Goal: Task Accomplishment & Management: Manage account settings

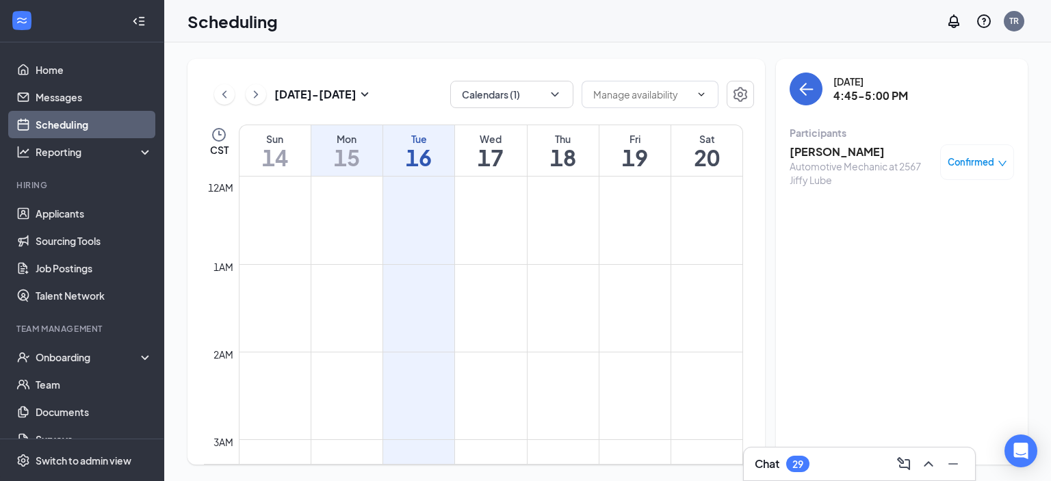
scroll to position [810, 0]
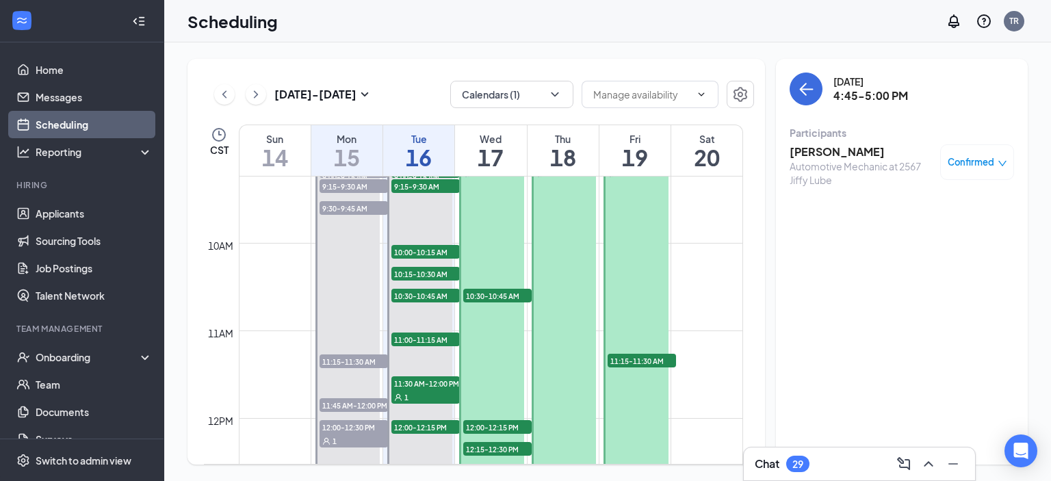
click at [612, 34] on div "Scheduling TR" at bounding box center [607, 21] width 887 height 42
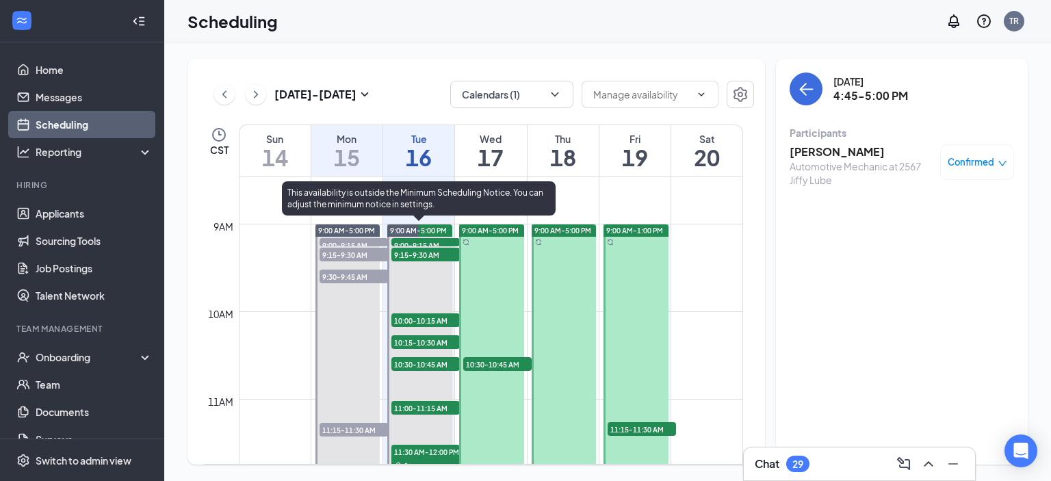
click at [433, 241] on span "9:00-9:15 AM" at bounding box center [426, 245] width 68 height 14
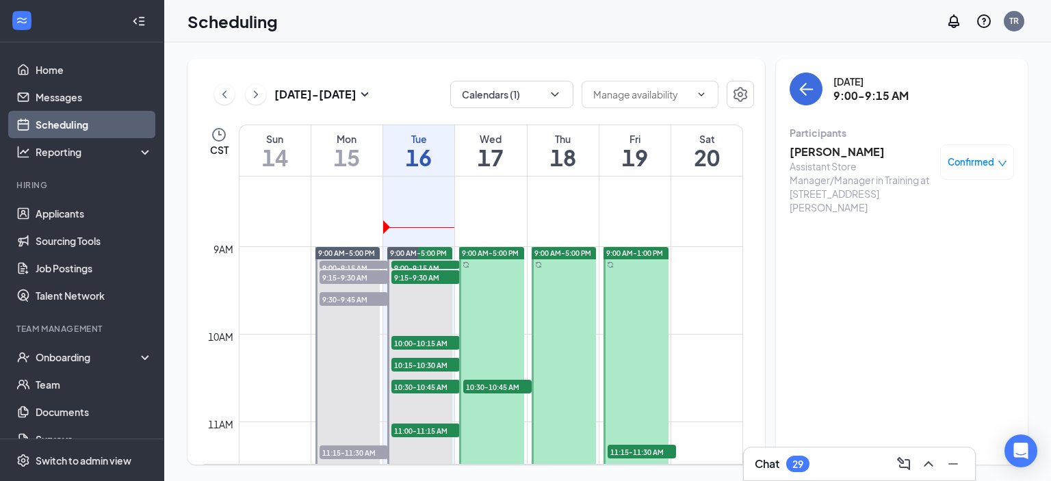
scroll to position [741, 0]
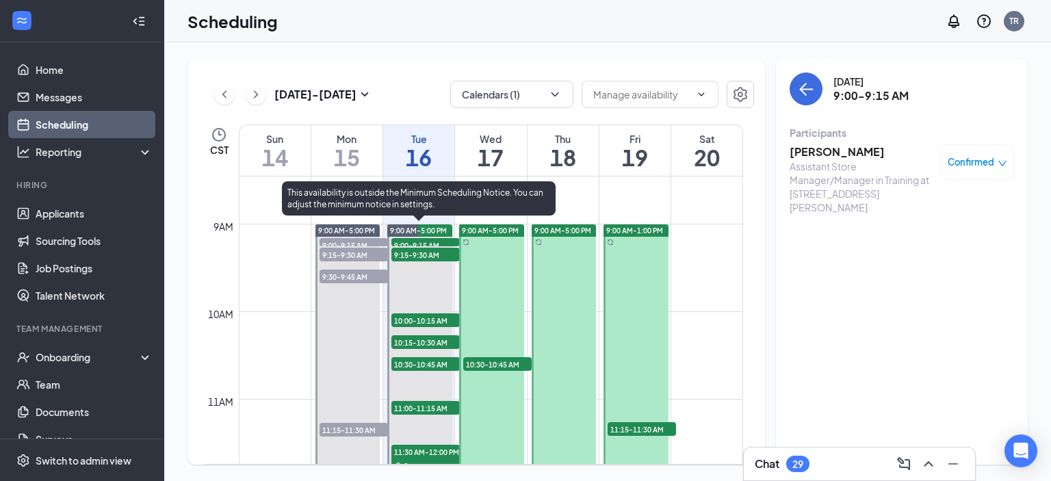
click at [433, 241] on span "9:00-9:15 AM" at bounding box center [426, 245] width 68 height 14
click at [433, 242] on span "9:00-9:15 AM" at bounding box center [426, 245] width 68 height 14
click at [418, 255] on span "9:15-9:30 AM" at bounding box center [426, 255] width 68 height 14
click at [422, 317] on span "10:00-10:15 AM" at bounding box center [426, 320] width 68 height 14
click at [424, 342] on span "10:15-10:30 AM" at bounding box center [426, 342] width 68 height 14
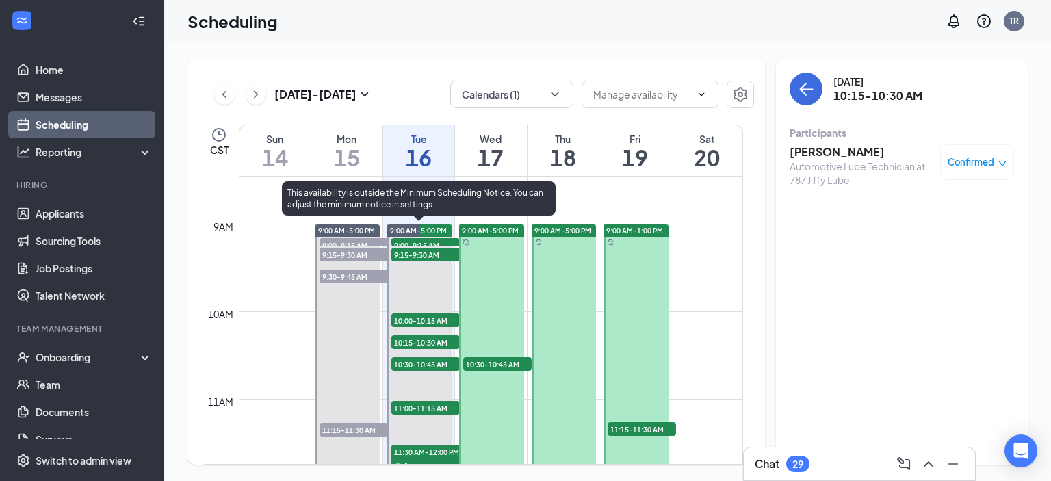
click at [429, 360] on span "10:30-10:45 AM" at bounding box center [426, 364] width 68 height 14
click at [424, 407] on span "11:00-11:15 AM" at bounding box center [426, 408] width 68 height 14
click at [427, 402] on span "11:00-11:15 AM" at bounding box center [426, 408] width 68 height 14
click at [424, 448] on span "11:30 AM-12:00 PM" at bounding box center [426, 452] width 68 height 14
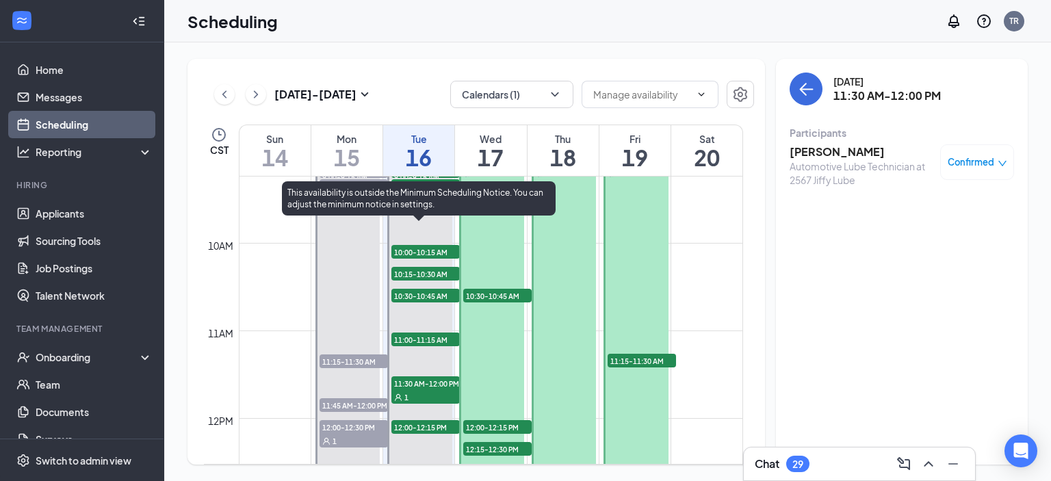
click at [426, 393] on div "1" at bounding box center [426, 397] width 68 height 14
click at [426, 424] on span "12:00-12:15 PM" at bounding box center [426, 427] width 68 height 14
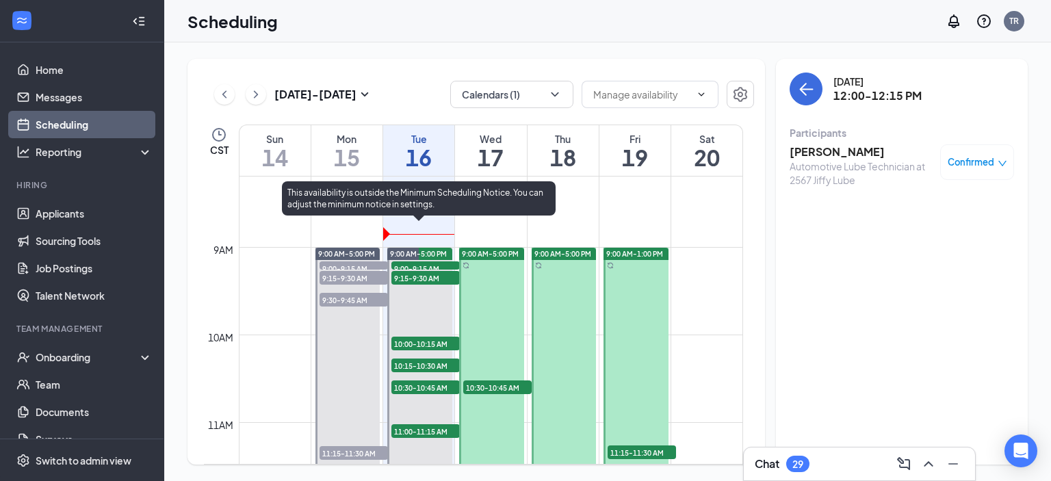
scroll to position [741, 0]
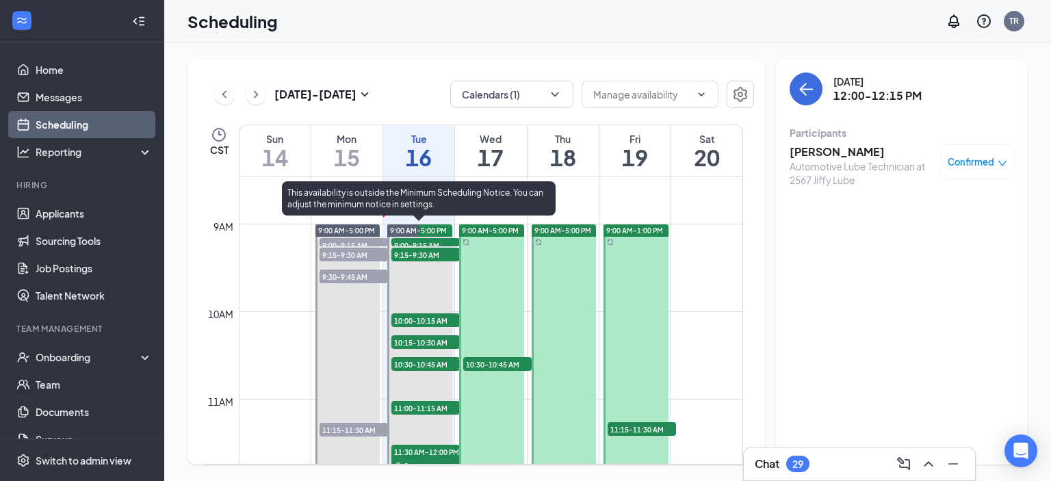
click at [422, 251] on span "9:15-9:30 AM" at bounding box center [426, 255] width 68 height 14
click at [428, 317] on span "10:00-10:15 AM" at bounding box center [426, 320] width 68 height 14
click at [435, 341] on span "10:15-10:30 AM" at bounding box center [426, 342] width 68 height 14
click at [426, 317] on span "10:00-10:15 AM" at bounding box center [426, 320] width 68 height 14
click at [424, 342] on span "10:15-10:30 AM" at bounding box center [426, 342] width 68 height 14
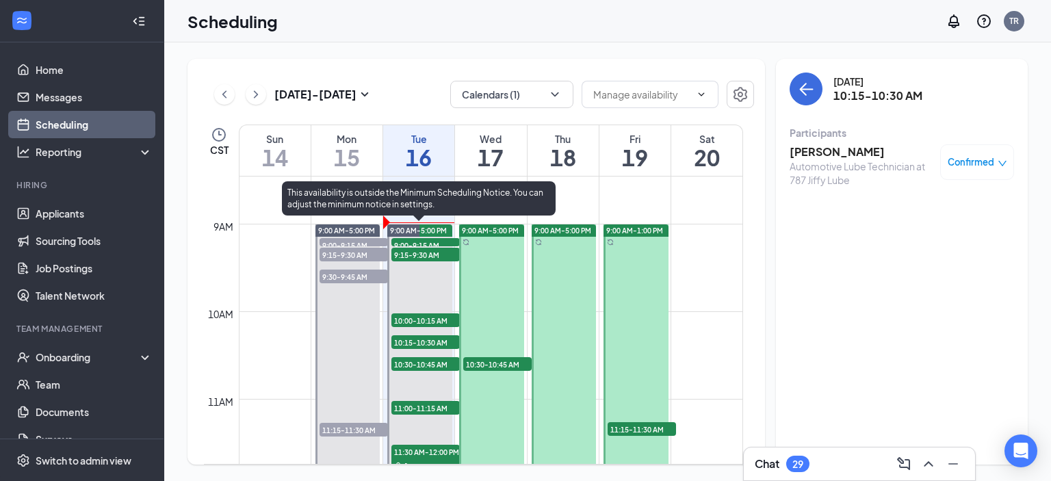
click at [422, 243] on span "9:00-9:15 AM" at bounding box center [426, 245] width 68 height 14
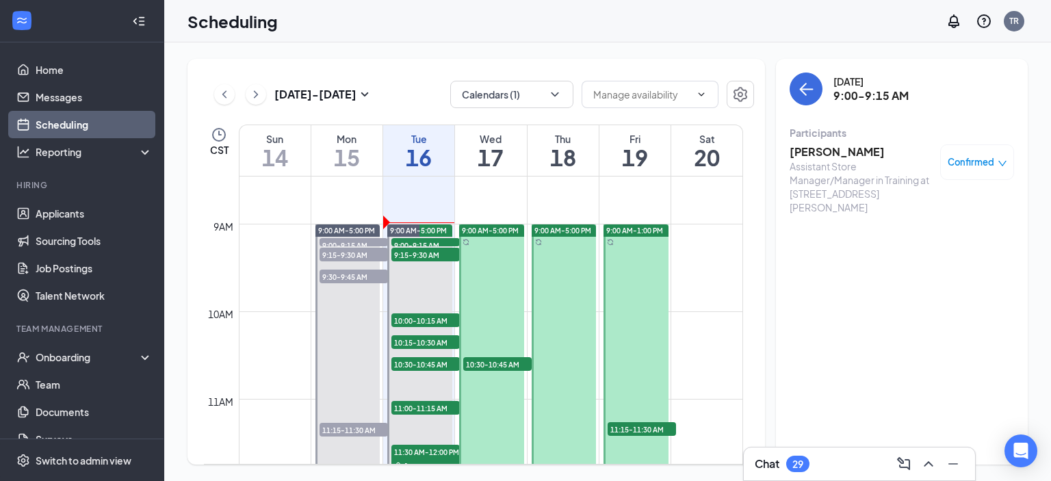
click at [824, 151] on h3 "[PERSON_NAME]" at bounding box center [862, 151] width 144 height 15
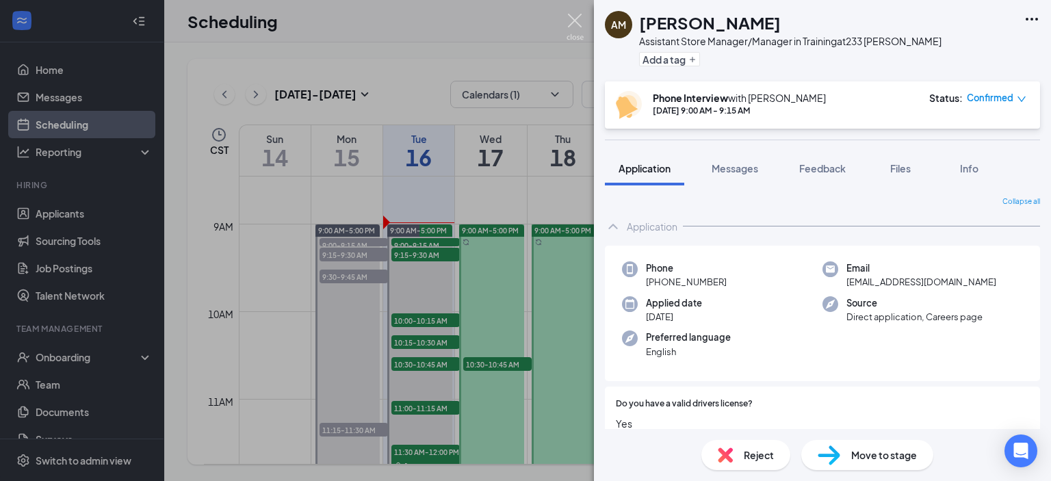
click at [572, 19] on img at bounding box center [575, 27] width 17 height 27
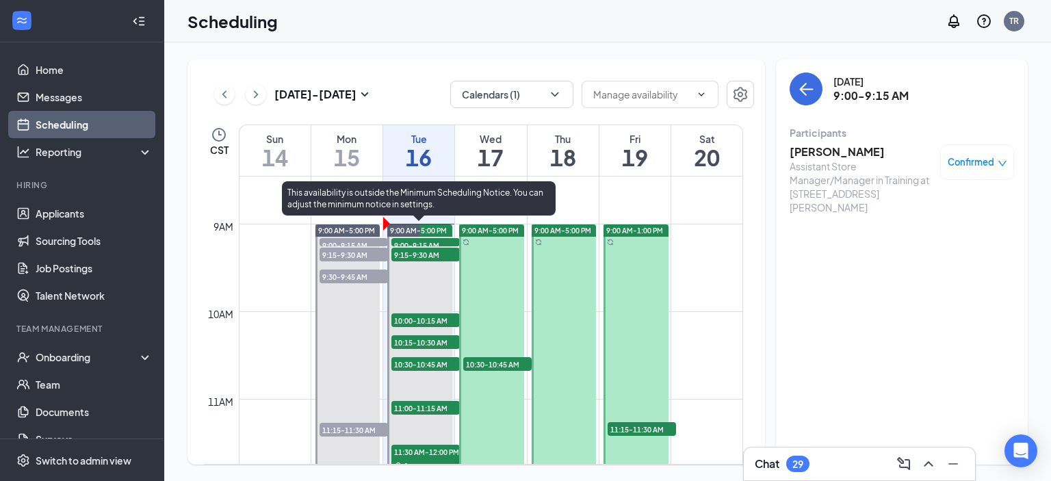
drag, startPoint x: 441, startPoint y: 239, endPoint x: 531, endPoint y: 253, distance: 90.7
click at [441, 239] on span "9:00-9:15 AM" at bounding box center [426, 245] width 68 height 14
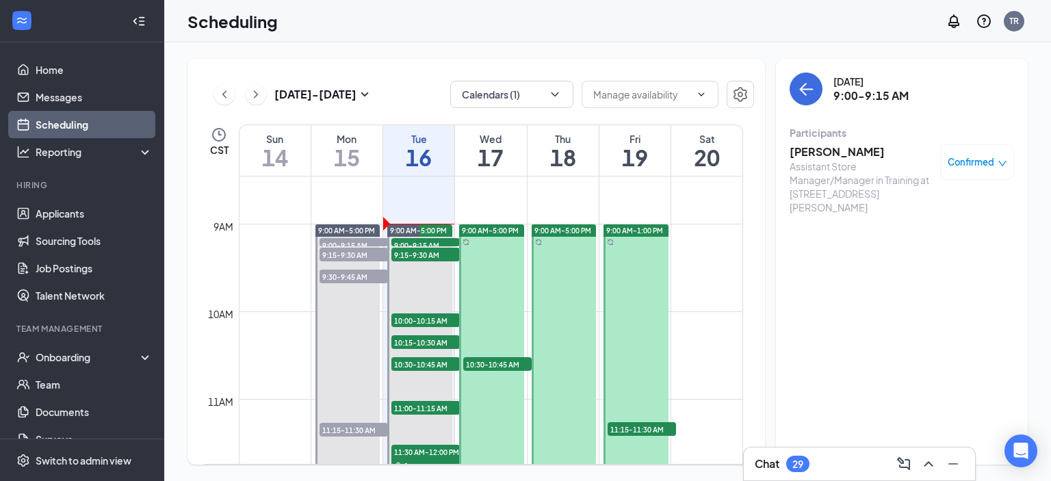
click at [838, 151] on h3 "[PERSON_NAME]" at bounding box center [862, 151] width 144 height 15
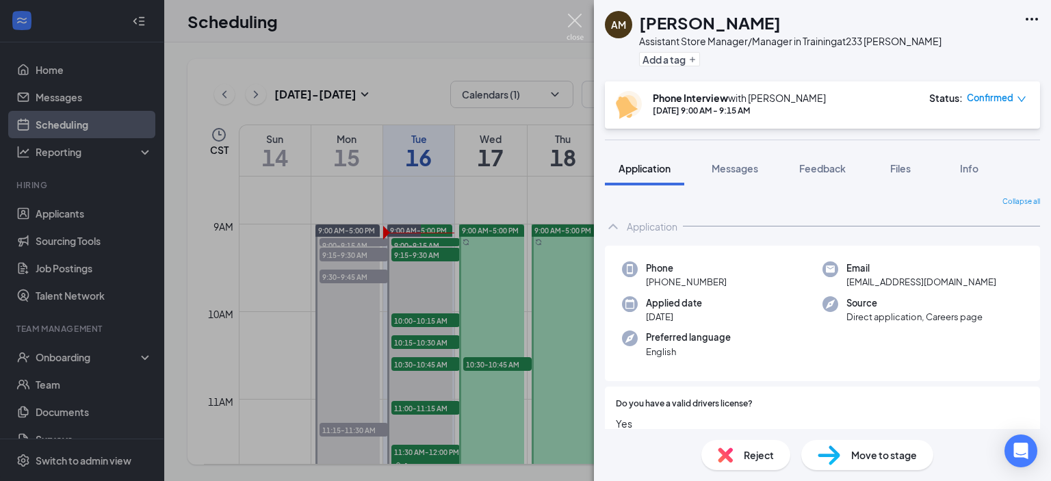
click at [575, 17] on img at bounding box center [575, 27] width 17 height 27
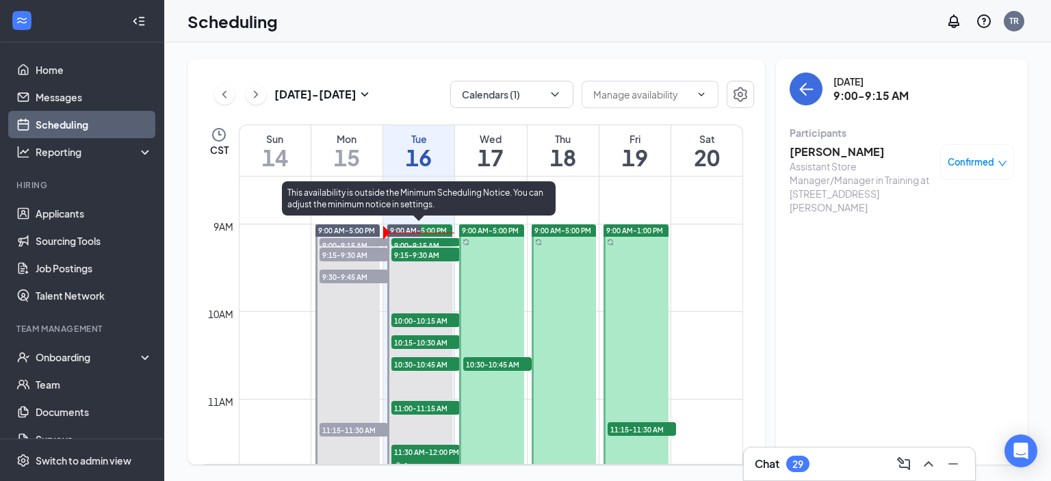
click at [435, 248] on span "9:15-9:30 AM" at bounding box center [426, 255] width 68 height 14
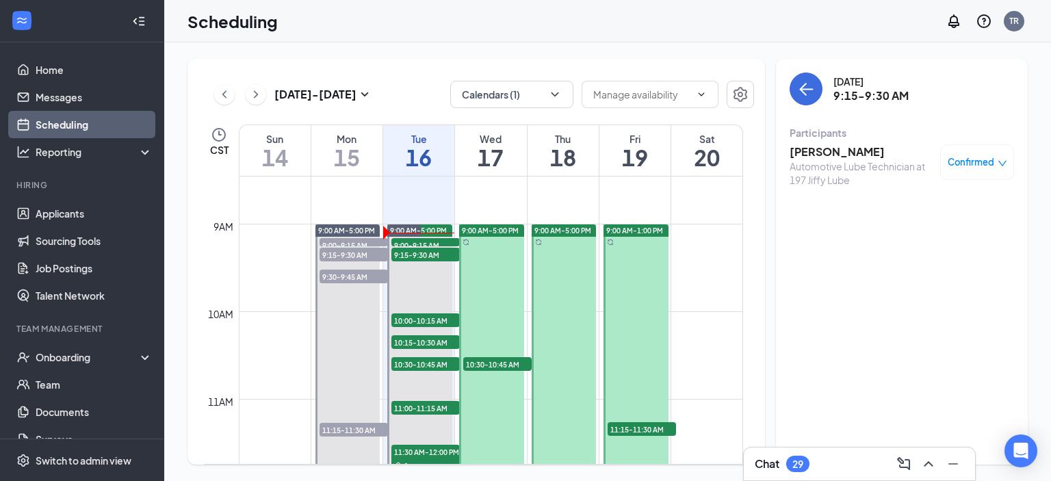
click at [843, 155] on h3 "[PERSON_NAME]" at bounding box center [862, 151] width 144 height 15
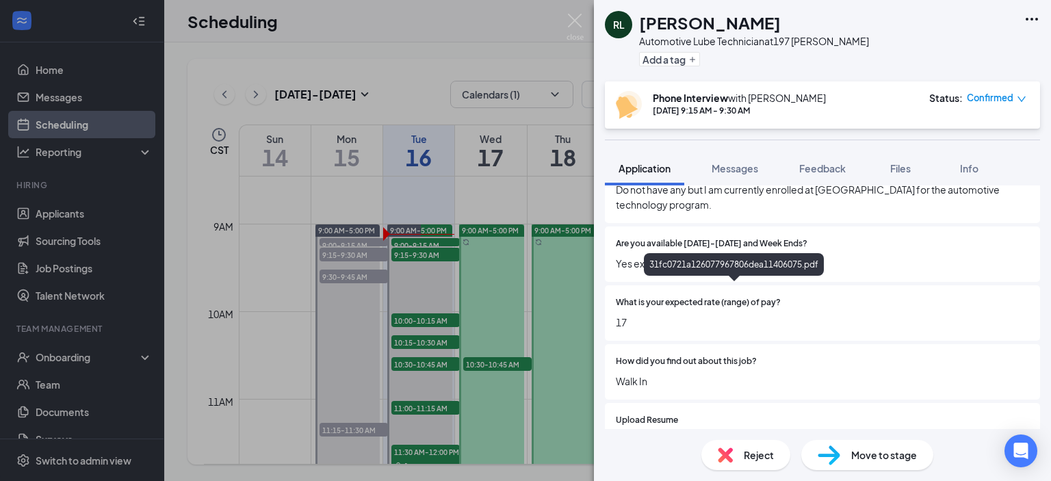
scroll to position [479, 0]
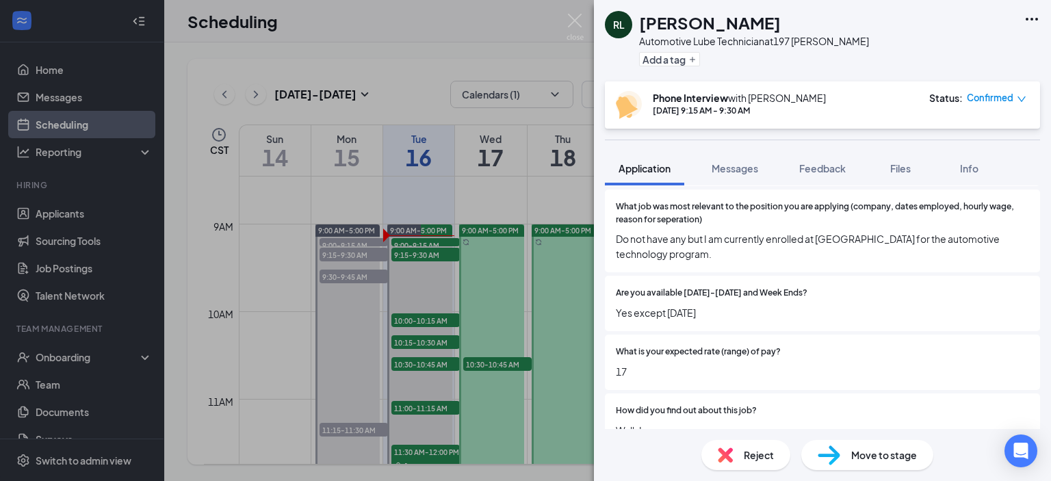
click at [435, 253] on div "[PERSON_NAME] Lebron Automotive Lube Technician at 197 [PERSON_NAME] Add a tag …" at bounding box center [525, 240] width 1051 height 481
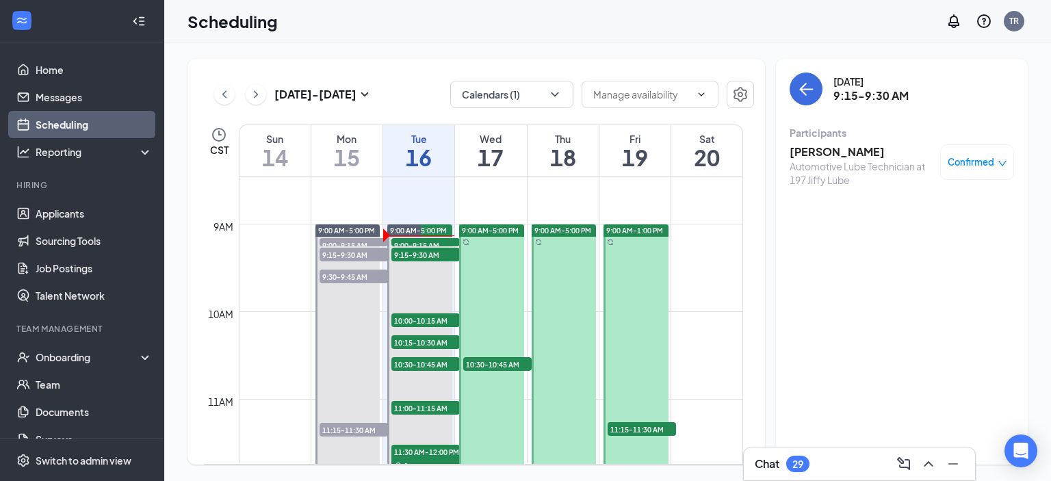
click at [841, 157] on h3 "[PERSON_NAME]" at bounding box center [862, 151] width 144 height 15
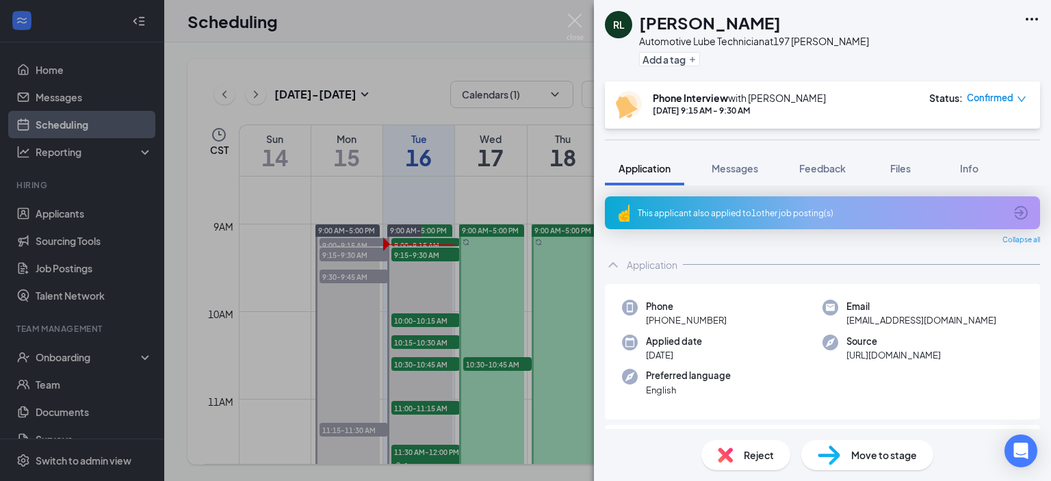
click at [432, 250] on div "[PERSON_NAME] Lebron Automotive Lube Technician at 197 [PERSON_NAME] Add a tag …" at bounding box center [525, 240] width 1051 height 481
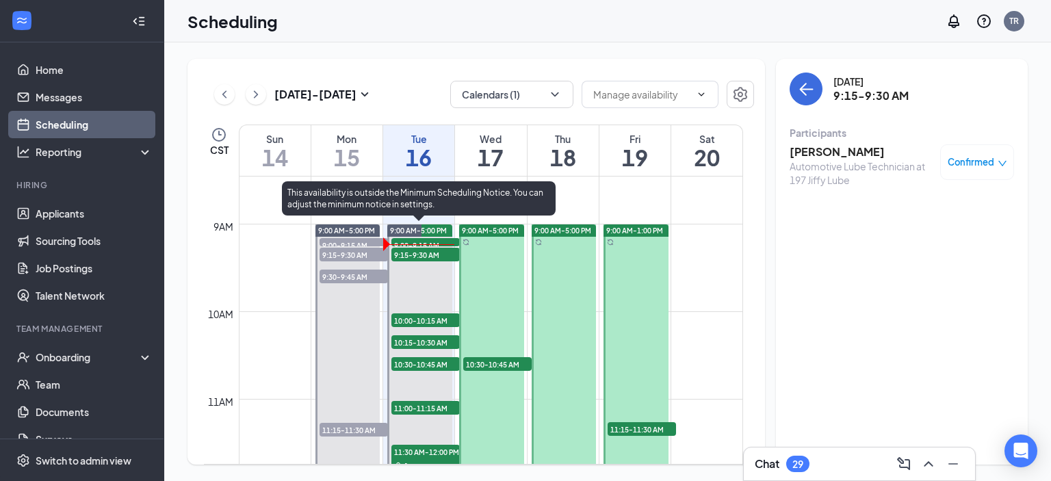
click at [431, 316] on span "10:00-10:15 AM" at bounding box center [426, 320] width 68 height 14
click at [422, 363] on span "10:30-10:45 AM" at bounding box center [426, 364] width 68 height 14
click at [420, 339] on span "10:15-10:30 AM" at bounding box center [426, 342] width 68 height 14
click at [420, 366] on span "10:30-10:45 AM" at bounding box center [426, 364] width 68 height 14
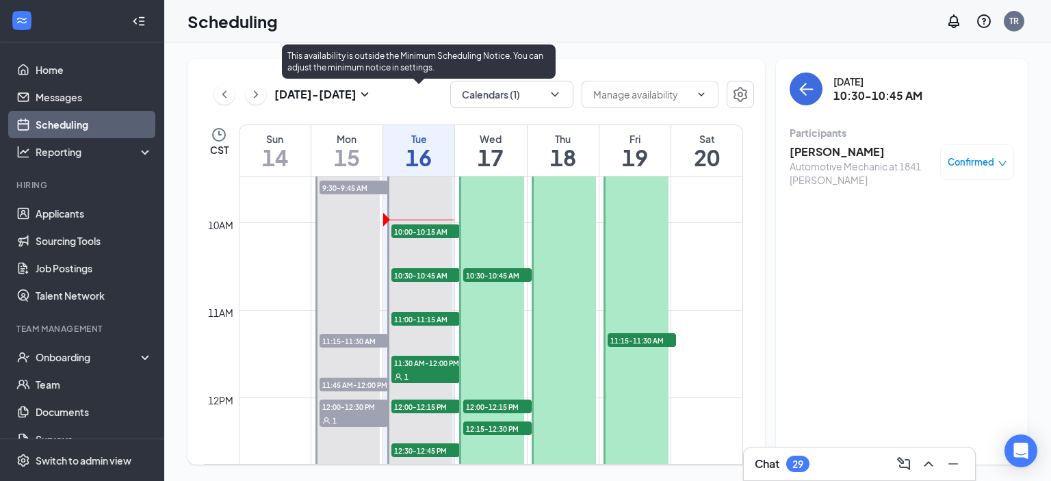
scroll to position [810, 0]
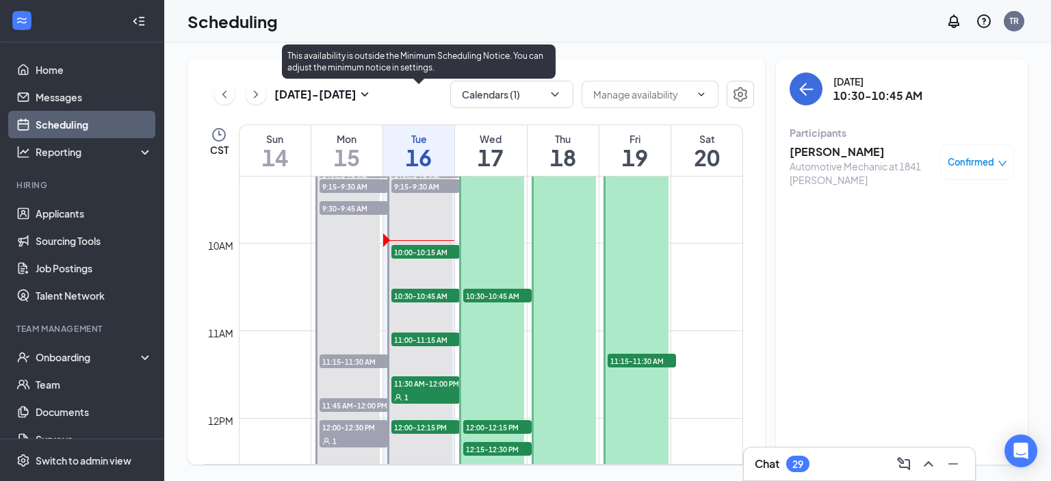
click at [421, 251] on span "10:00-10:15 AM" at bounding box center [426, 252] width 68 height 14
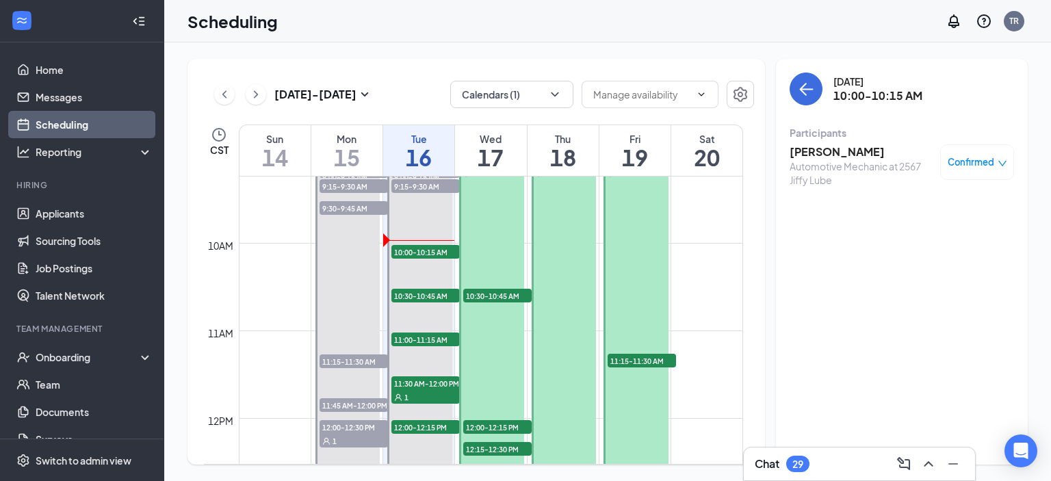
click at [812, 153] on h3 "[PERSON_NAME]" at bounding box center [862, 151] width 144 height 15
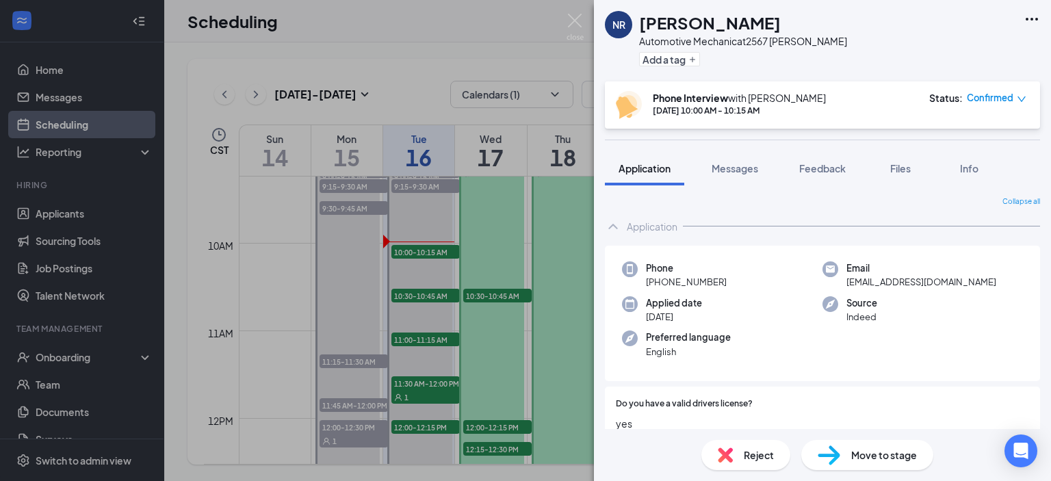
click at [416, 253] on div "NR [PERSON_NAME] Automotive Mechanic at 2567 [PERSON_NAME] Add a tag Phone Inte…" at bounding box center [525, 240] width 1051 height 481
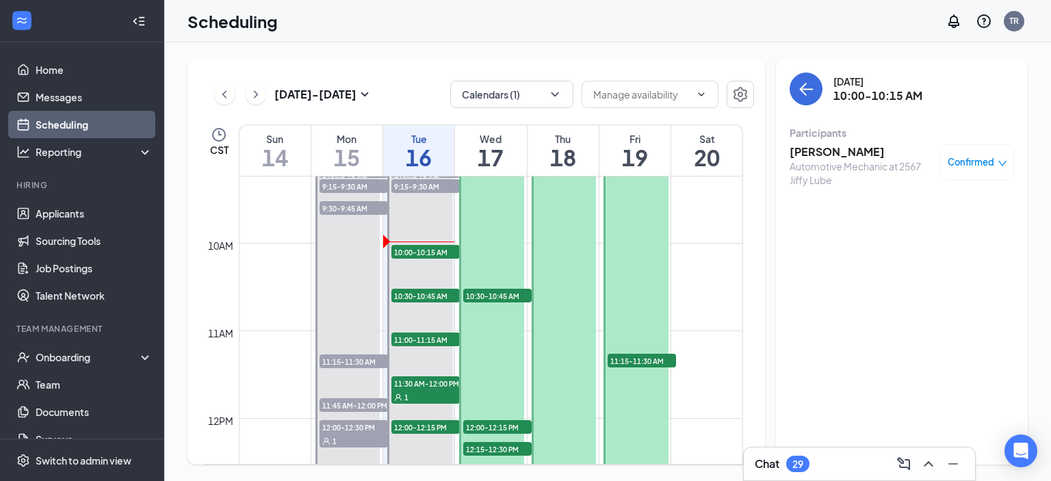
click at [806, 150] on h3 "[PERSON_NAME]" at bounding box center [862, 151] width 144 height 15
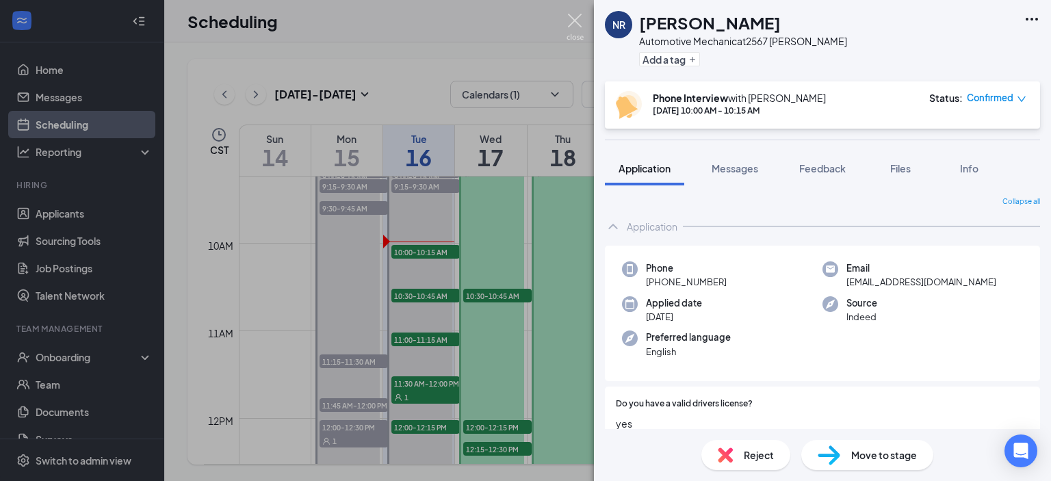
click at [576, 18] on img at bounding box center [575, 27] width 17 height 27
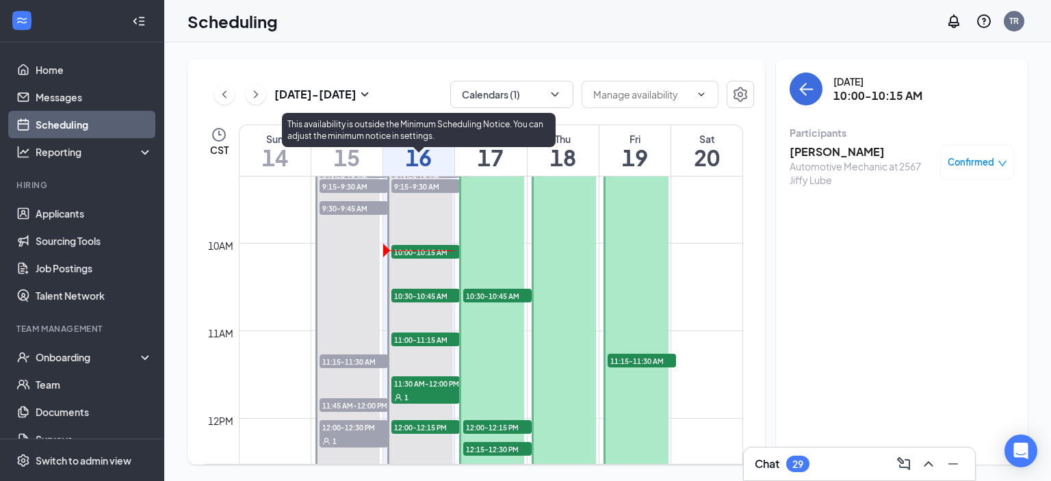
click at [424, 296] on span "10:30-10:45 AM" at bounding box center [426, 296] width 68 height 14
click at [408, 292] on span "10:30-10:45 AM" at bounding box center [426, 296] width 68 height 14
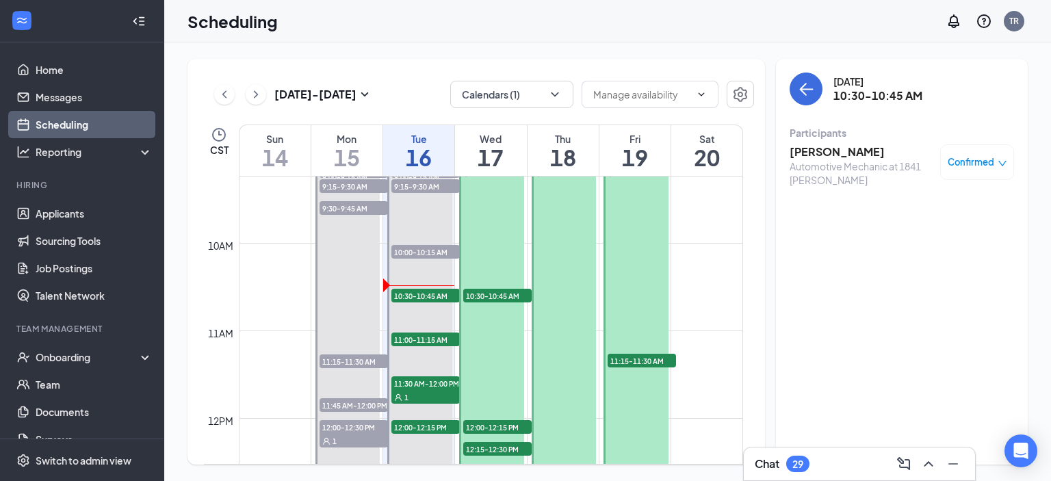
click at [838, 157] on h3 "[PERSON_NAME]" at bounding box center [862, 151] width 144 height 15
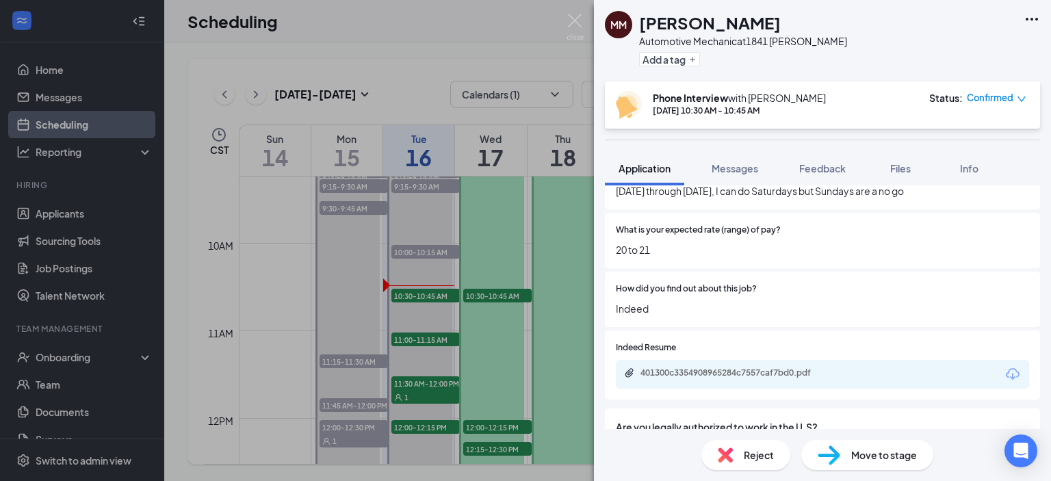
scroll to position [616, 0]
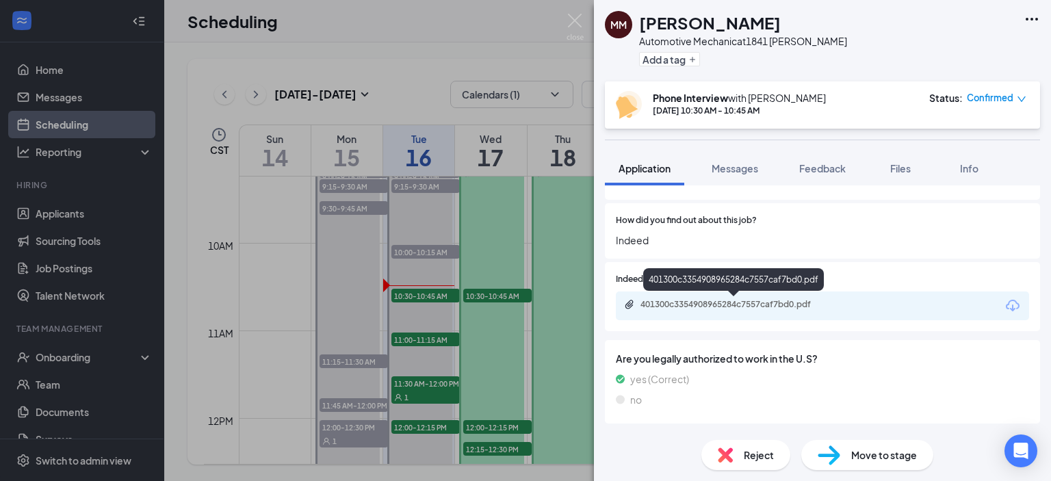
click at [745, 305] on div "401300c3354908965284c7557caf7bd0.pdf" at bounding box center [737, 304] width 192 height 11
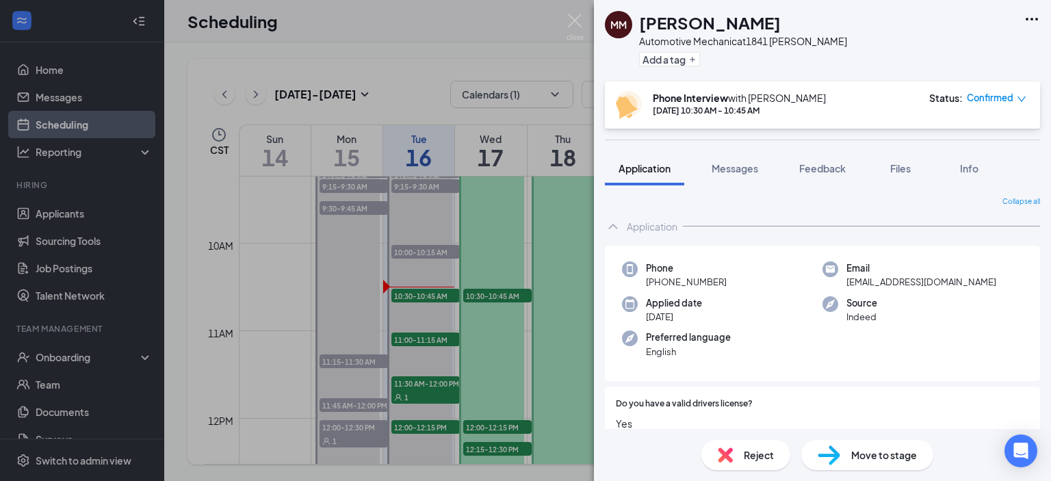
scroll to position [0, 0]
click at [428, 247] on div "MM [PERSON_NAME] Automotive Mechanic at 1841 [PERSON_NAME] Add a tag Phone Inte…" at bounding box center [525, 240] width 1051 height 481
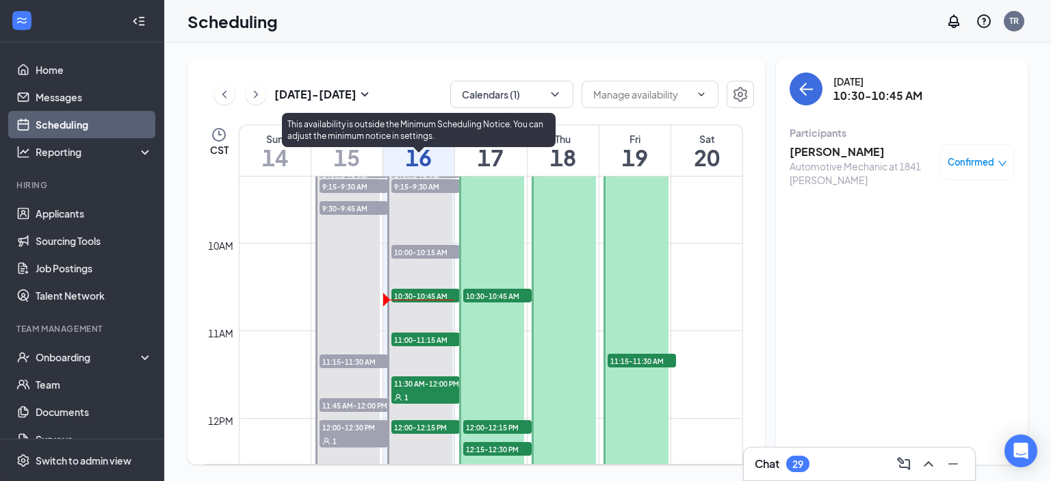
click at [428, 247] on span "10:00-10:15 AM" at bounding box center [426, 252] width 68 height 14
click at [429, 294] on span "10:30-10:45 AM" at bounding box center [426, 296] width 68 height 14
click at [426, 337] on span "11:00-11:15 AM" at bounding box center [426, 340] width 68 height 14
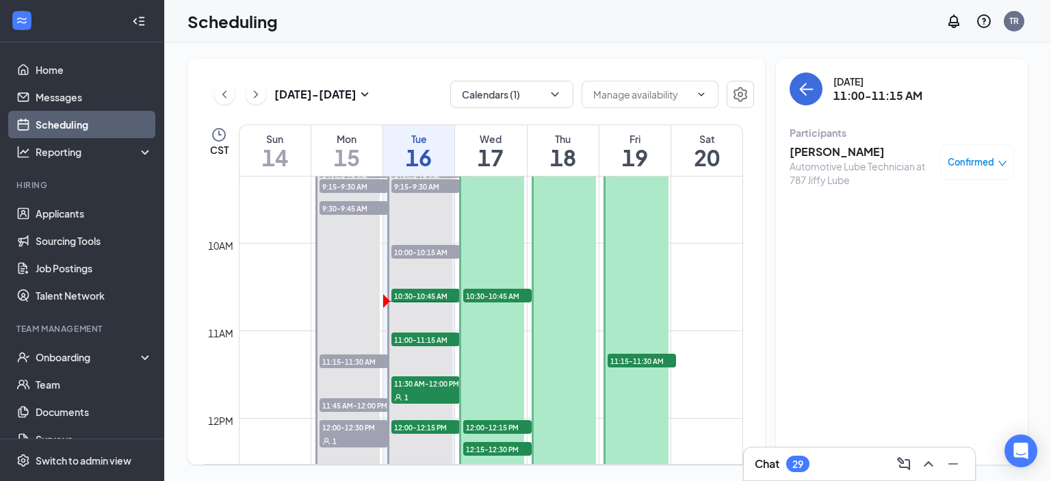
click at [482, 293] on span "10:30-10:45 AM" at bounding box center [497, 296] width 68 height 14
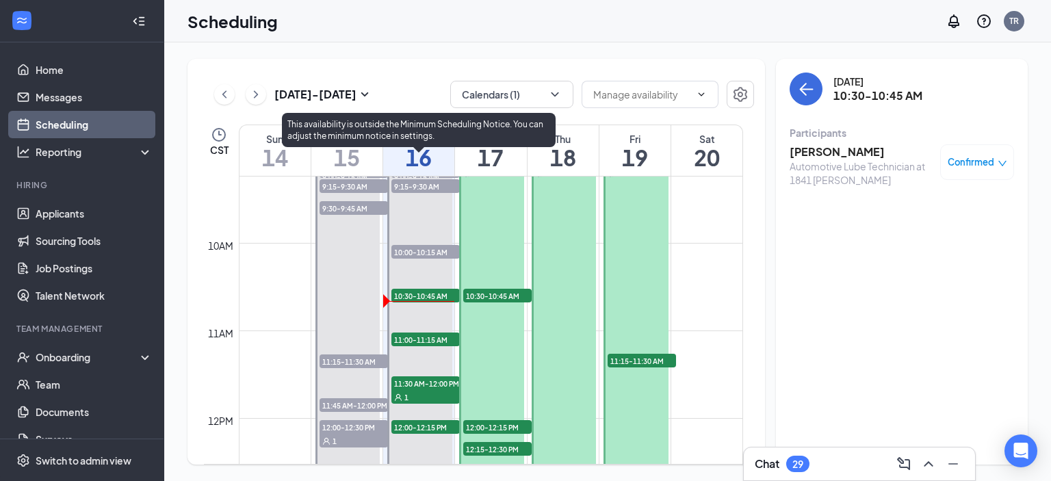
click at [422, 335] on span "11:00-11:15 AM" at bounding box center [426, 340] width 68 height 14
click at [420, 335] on span "11:00-11:15 AM" at bounding box center [426, 340] width 68 height 14
click at [418, 338] on span "11:00-11:15 AM" at bounding box center [426, 340] width 68 height 14
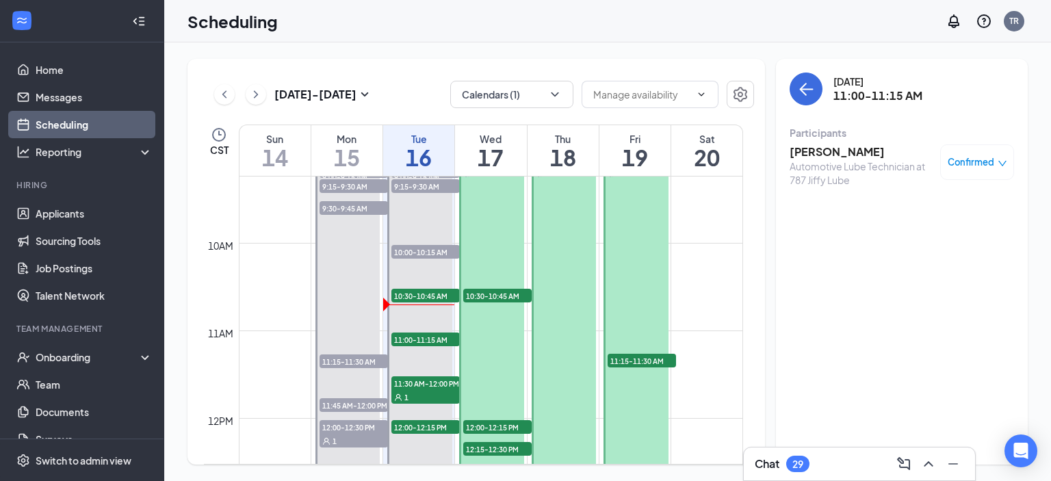
click at [841, 152] on h3 "[PERSON_NAME]" at bounding box center [862, 151] width 144 height 15
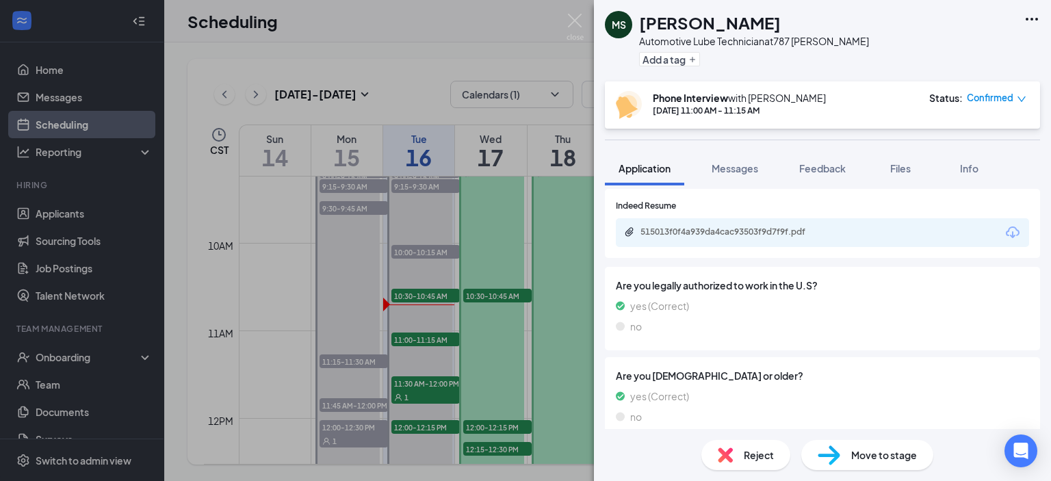
scroll to position [749, 0]
click at [747, 226] on div "515013f0f4a939da4cac93503f9d7f9f.pdf" at bounding box center [737, 231] width 192 height 11
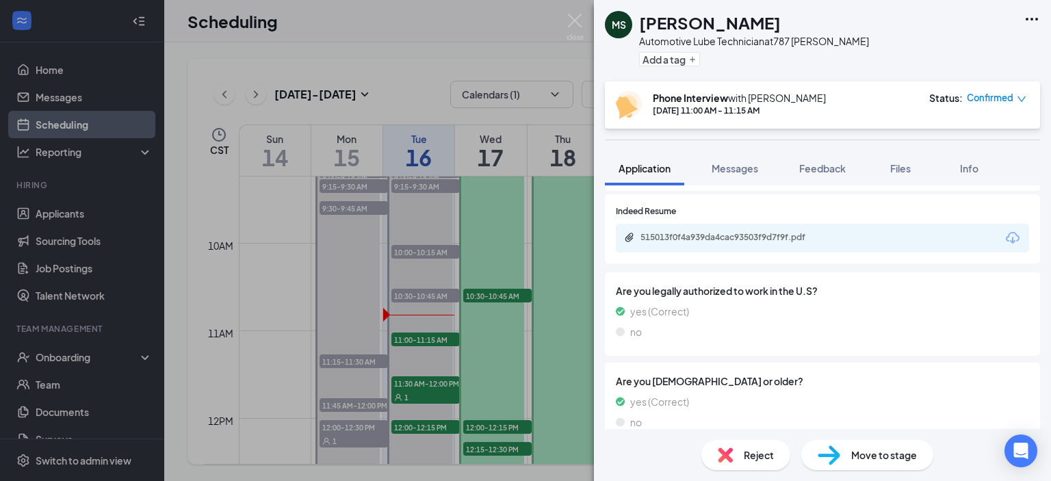
click at [422, 385] on div "MS [PERSON_NAME] Automotive Lube Technician at 787 [PERSON_NAME] Add a tag Phon…" at bounding box center [525, 240] width 1051 height 481
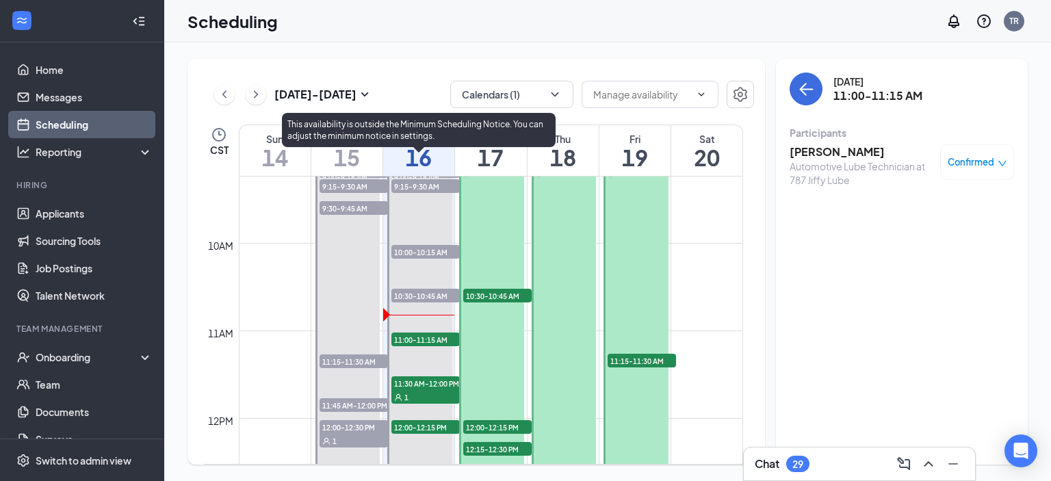
click at [422, 385] on span "11:30 AM-12:00 PM" at bounding box center [426, 383] width 68 height 14
click at [424, 381] on span "11:30 AM-12:00 PM" at bounding box center [426, 383] width 68 height 14
click at [420, 383] on span "11:30 AM-12:00 PM" at bounding box center [426, 383] width 68 height 14
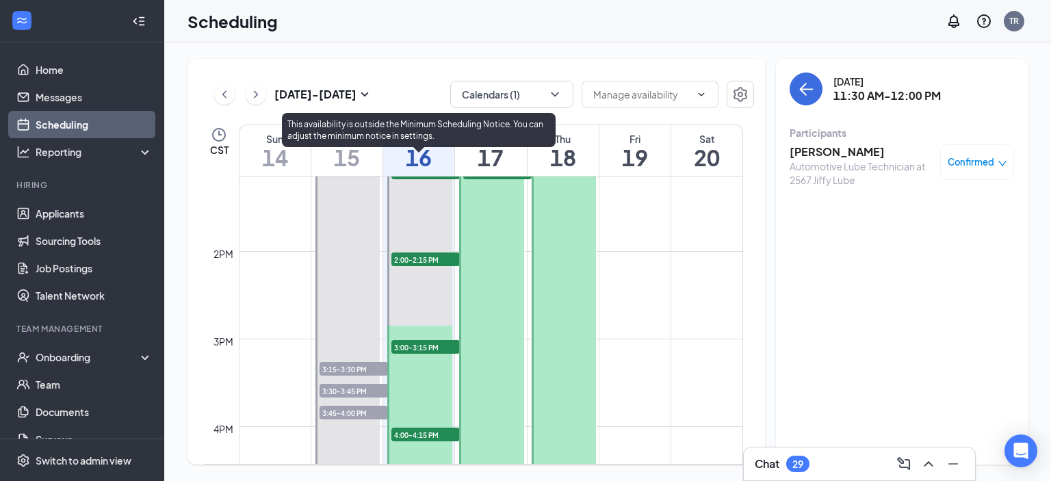
scroll to position [1083, 0]
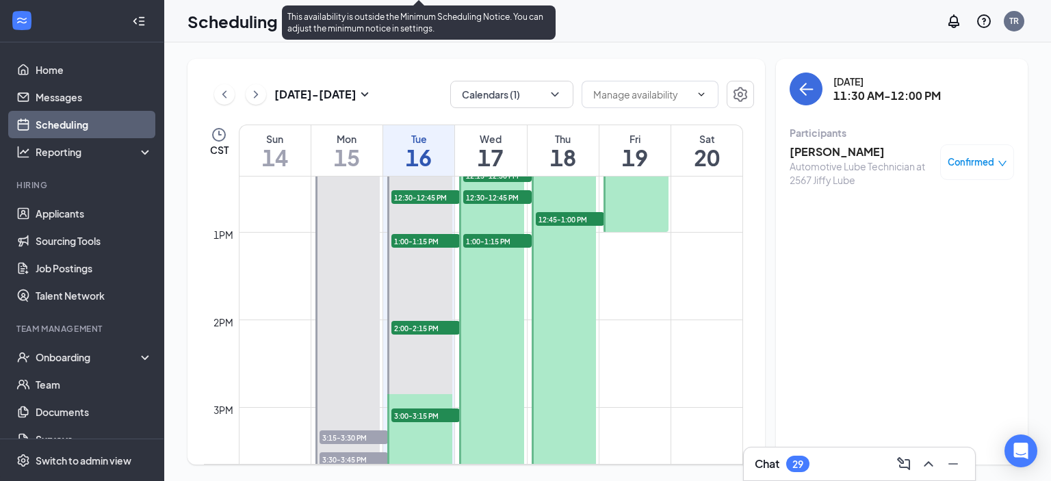
click at [422, 192] on span "12:30-12:45 PM" at bounding box center [426, 197] width 68 height 14
click at [418, 240] on span "1:00-1:15 PM" at bounding box center [426, 241] width 68 height 14
click at [425, 194] on span "12:30-12:45 PM" at bounding box center [426, 197] width 68 height 14
click at [419, 238] on span "1:00-1:15 PM" at bounding box center [426, 241] width 68 height 14
click at [424, 240] on span "1:00-1:15 PM" at bounding box center [426, 241] width 68 height 14
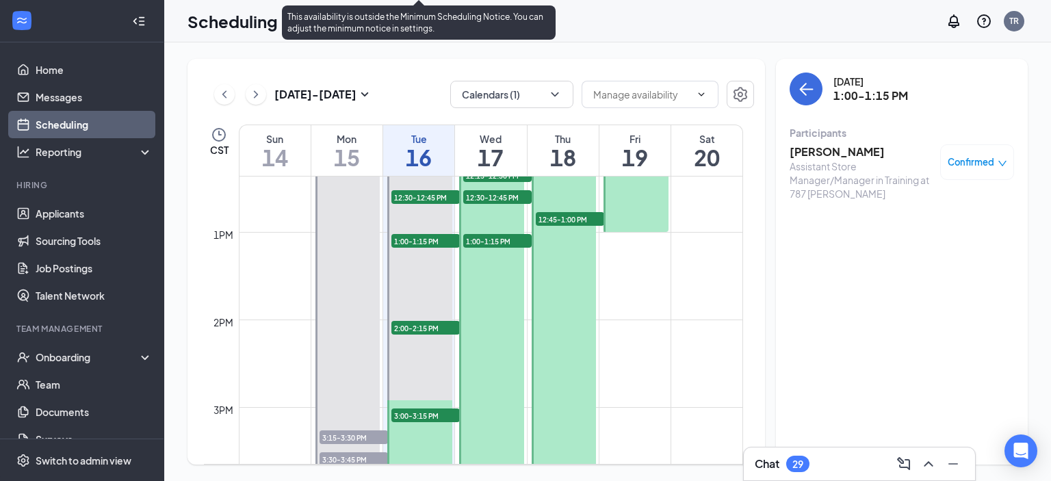
click at [419, 328] on span "2:00-2:15 PM" at bounding box center [426, 328] width 68 height 14
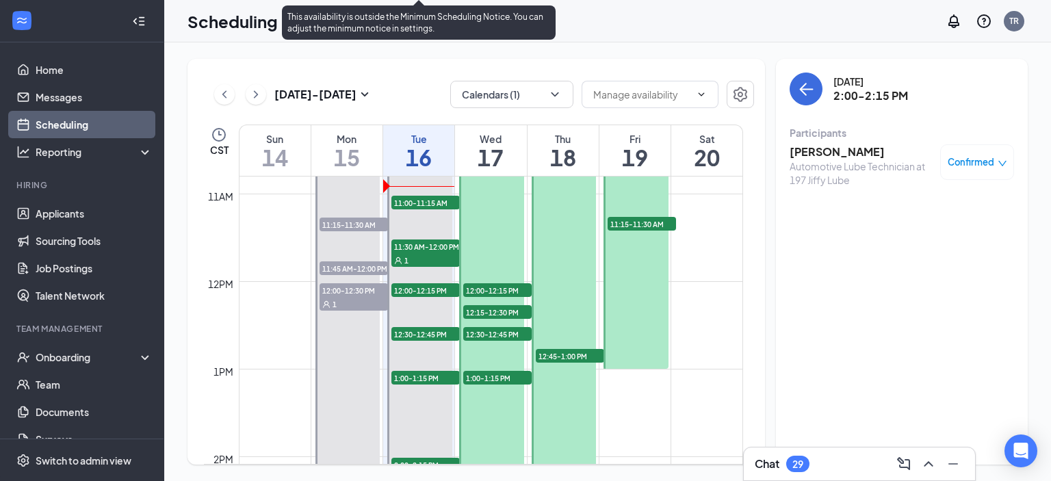
scroll to position [878, 0]
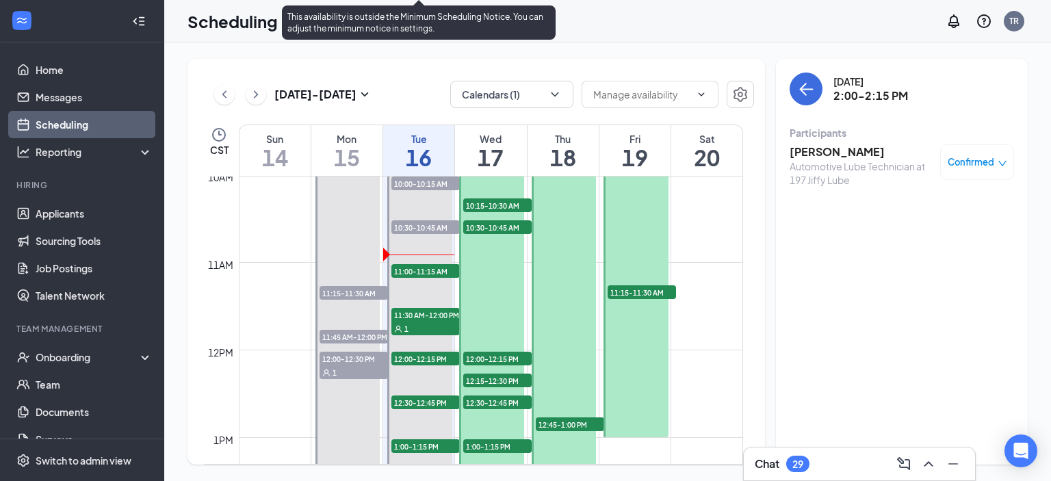
click at [419, 314] on span "11:30 AM-12:00 PM" at bounding box center [426, 315] width 68 height 14
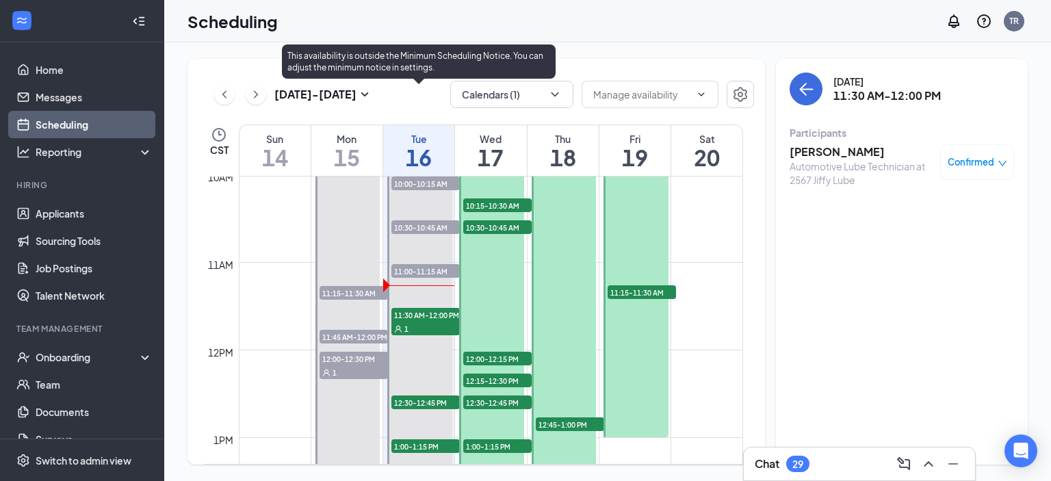
click at [427, 314] on span "11:30 AM-12:00 PM" at bounding box center [426, 315] width 68 height 14
click at [409, 400] on span "12:30-12:45 PM" at bounding box center [426, 403] width 68 height 14
click at [420, 316] on span "11:30 AM-12:00 PM" at bounding box center [426, 315] width 68 height 14
click at [421, 318] on span "11:30 AM-12:00 PM" at bounding box center [426, 315] width 68 height 14
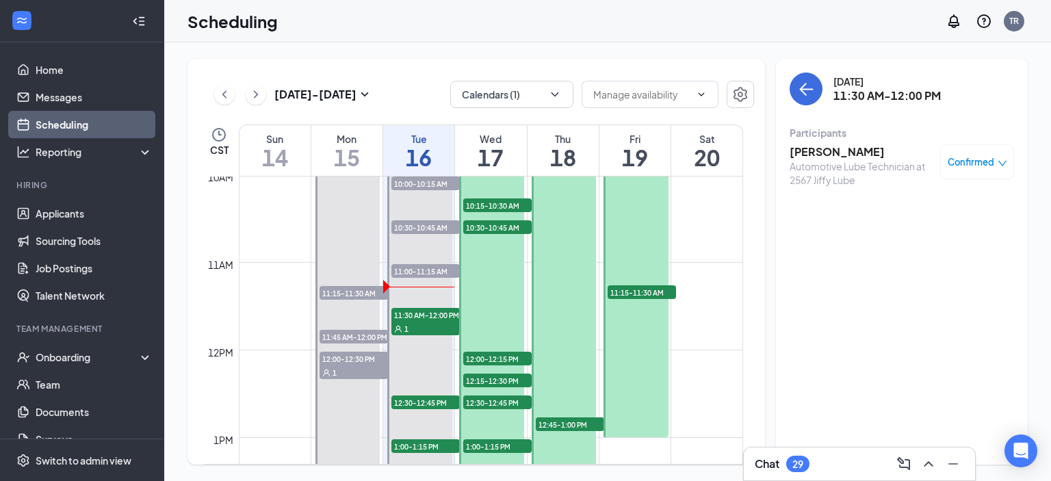
click at [823, 156] on h3 "[PERSON_NAME]" at bounding box center [862, 151] width 144 height 15
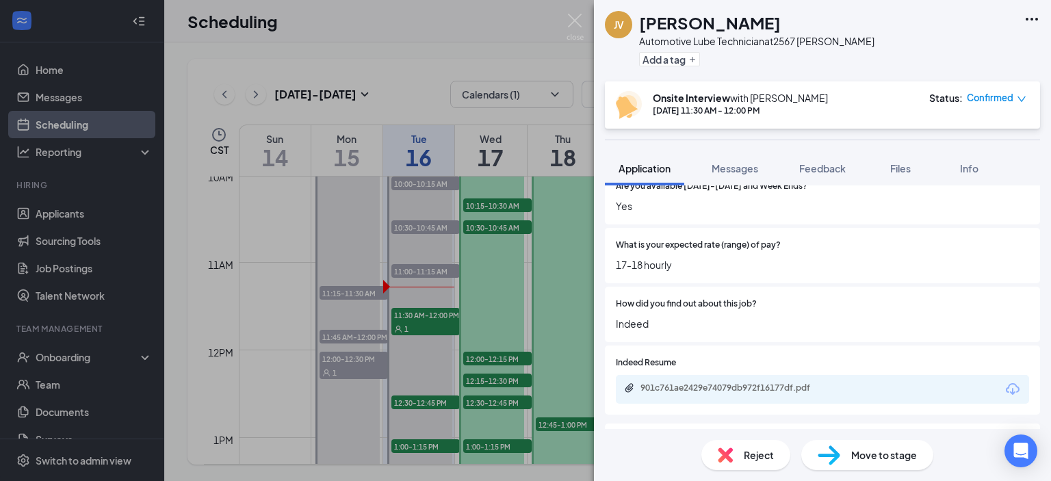
scroll to position [616, 0]
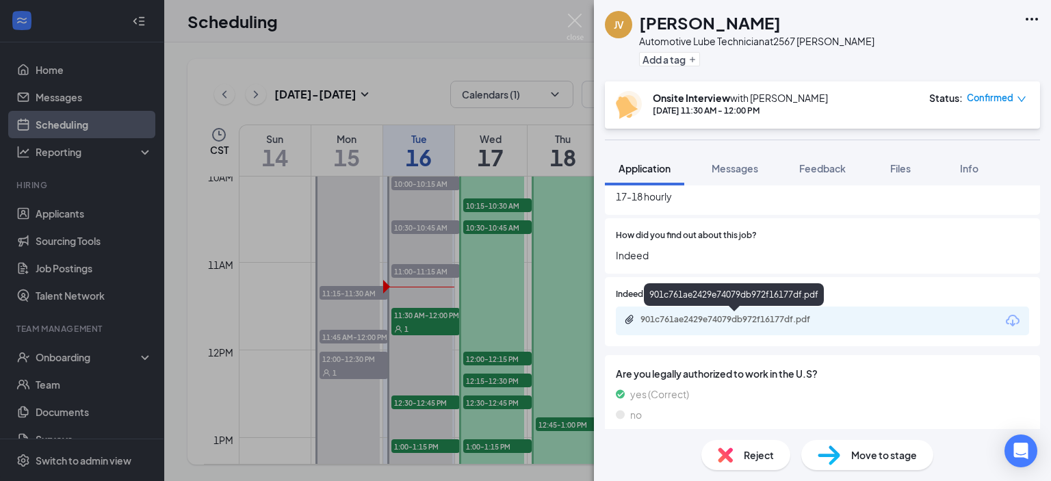
click at [733, 317] on div "901c761ae2429e74079db972f16177df.pdf" at bounding box center [737, 319] width 192 height 11
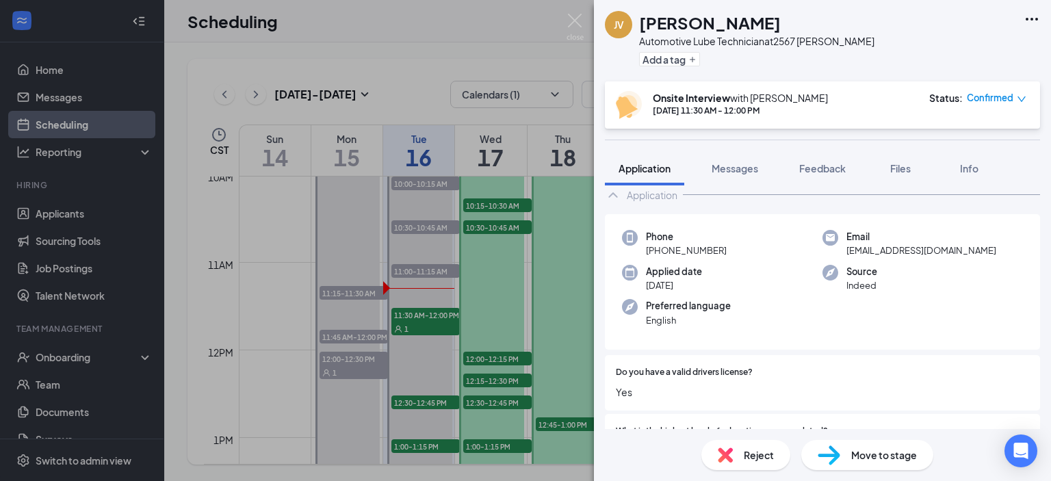
scroll to position [0, 0]
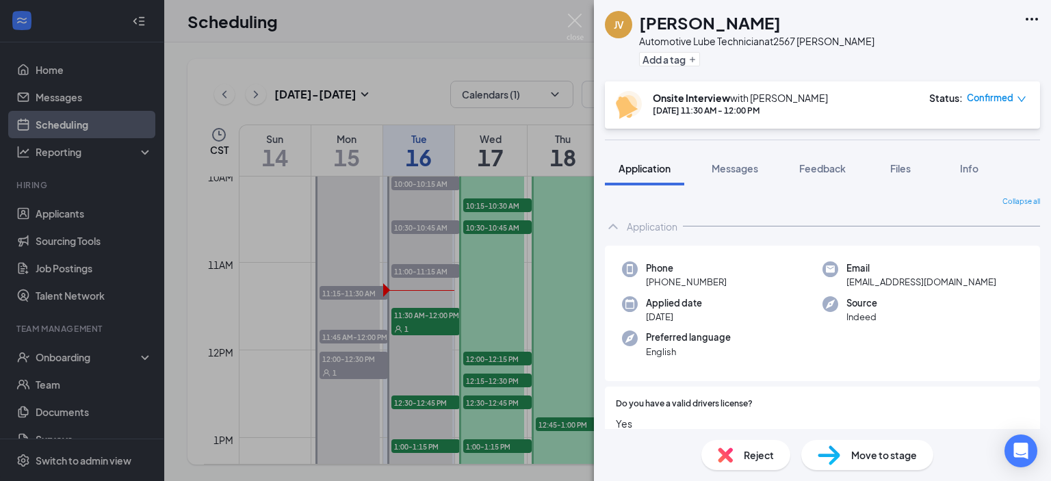
click at [423, 402] on div "JV [PERSON_NAME] Automotive Lube Technician at 2567 [PERSON_NAME] Add a tag Ons…" at bounding box center [525, 240] width 1051 height 481
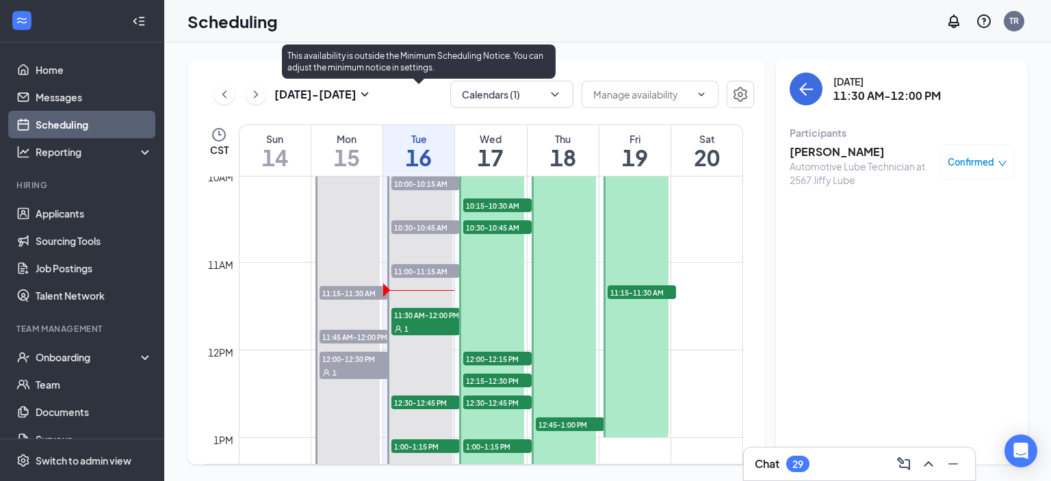
click at [412, 402] on span "12:30-12:45 PM" at bounding box center [426, 403] width 68 height 14
click at [422, 399] on span "12:30-12:45 PM" at bounding box center [426, 403] width 68 height 14
